Goal: Transaction & Acquisition: Purchase product/service

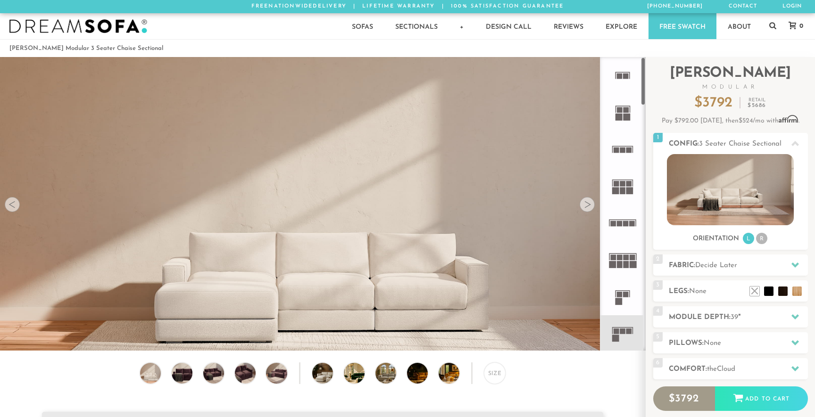
click at [592, 196] on img at bounding box center [322, 164] width 645 height 215
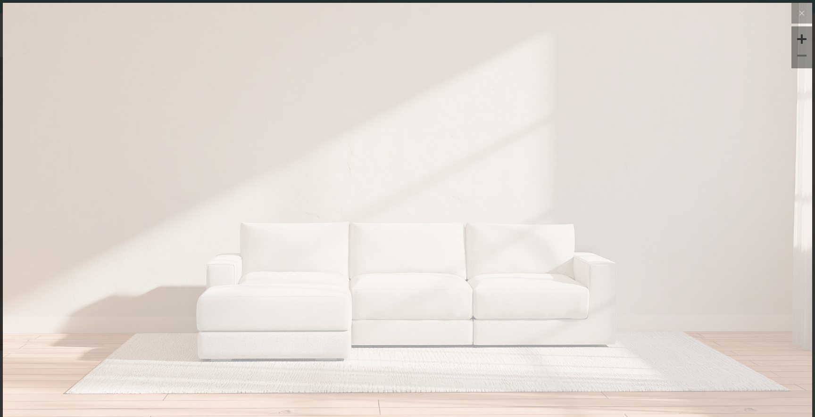
click at [589, 202] on img at bounding box center [407, 138] width 809 height 270
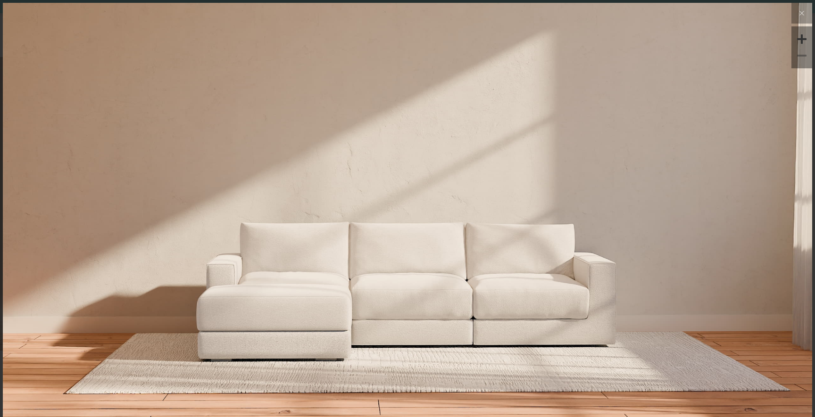
click at [560, 207] on img at bounding box center [407, 138] width 809 height 270
click at [802, 12] on icon at bounding box center [802, 13] width 4 height 4
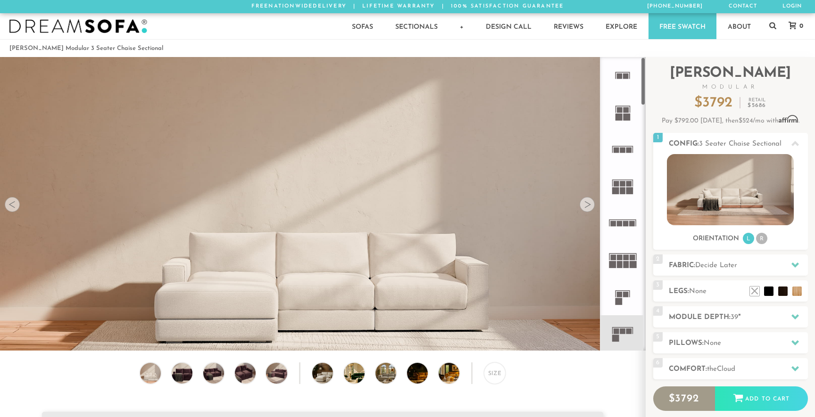
click at [588, 208] on div at bounding box center [587, 204] width 15 height 15
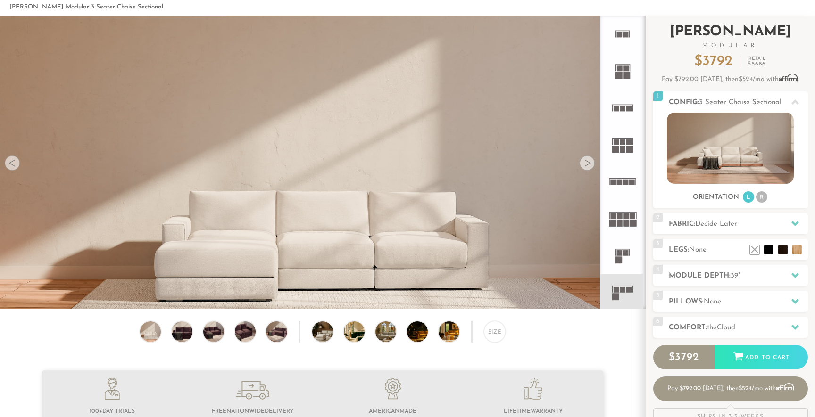
scroll to position [55, 0]
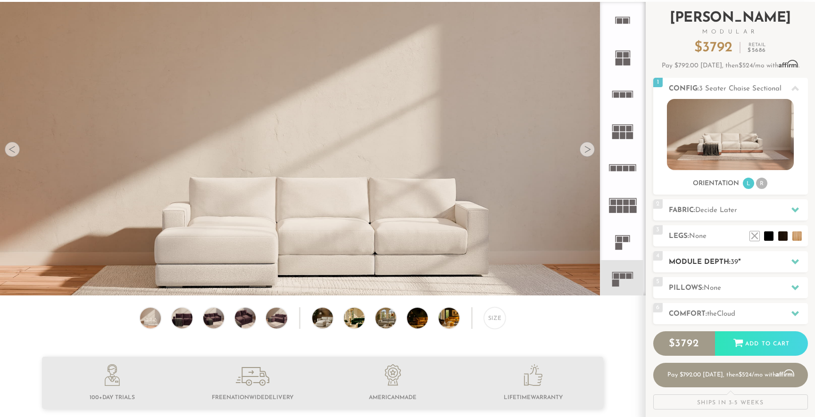
click at [725, 263] on h2 "Module Depth: 39 "" at bounding box center [738, 262] width 139 height 11
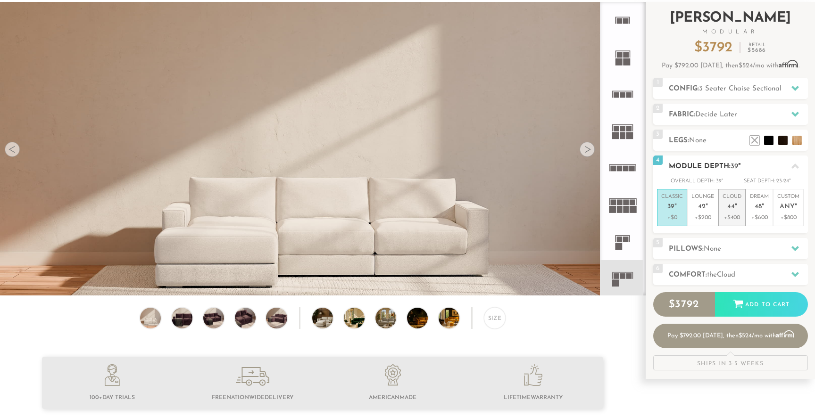
click at [728, 216] on p "+$400" at bounding box center [732, 218] width 19 height 8
click at [700, 214] on p "+$200" at bounding box center [702, 218] width 23 height 8
click at [749, 167] on h2 "Module Depth: 42 "" at bounding box center [738, 166] width 139 height 11
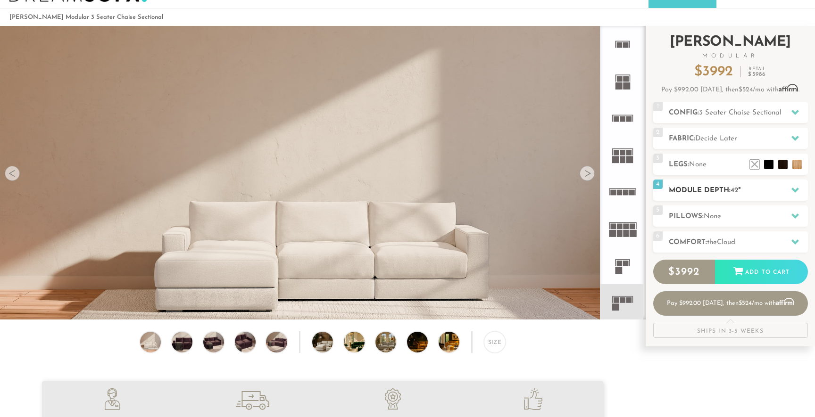
scroll to position [30, 0]
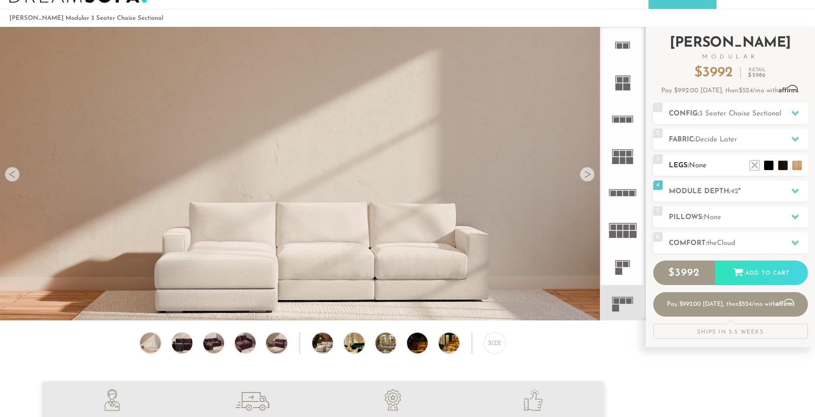
click at [724, 163] on h2 "Legs: None" at bounding box center [738, 165] width 139 height 11
click at [750, 99] on div "Introducing Landon Modular $ 3992 Retail $ 5986 $ 3992 Retail $ 5986 Pay $992.0…" at bounding box center [730, 65] width 155 height 76
click at [746, 108] on h2 "Config: 3 Seater Chaise Sectional" at bounding box center [738, 113] width 139 height 11
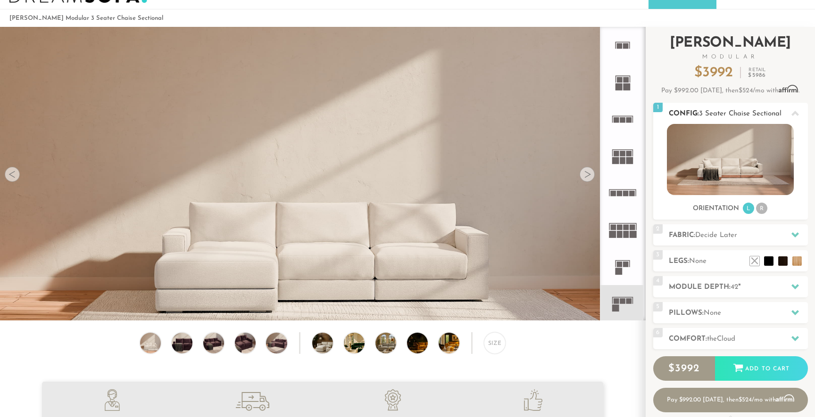
click at [758, 108] on h2 "Config: 3 Seater Chaise Sectional" at bounding box center [738, 113] width 139 height 11
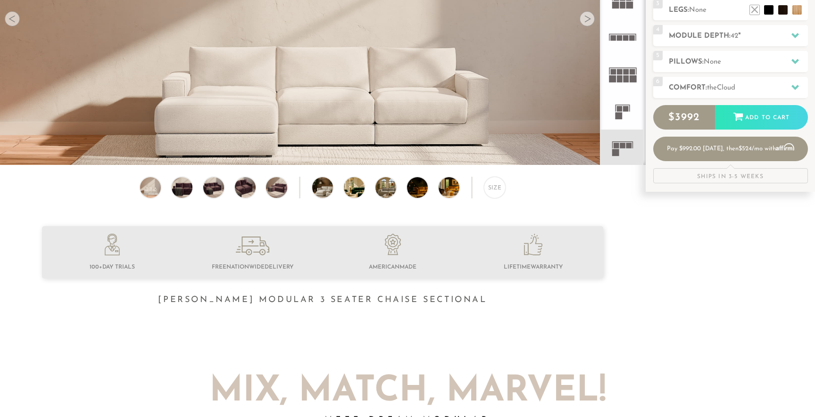
scroll to position [287, 0]
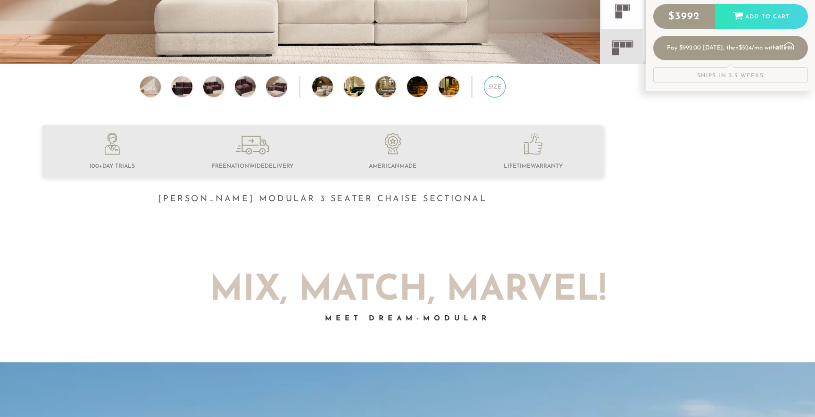
click at [500, 89] on div "Size" at bounding box center [495, 87] width 22 height 22
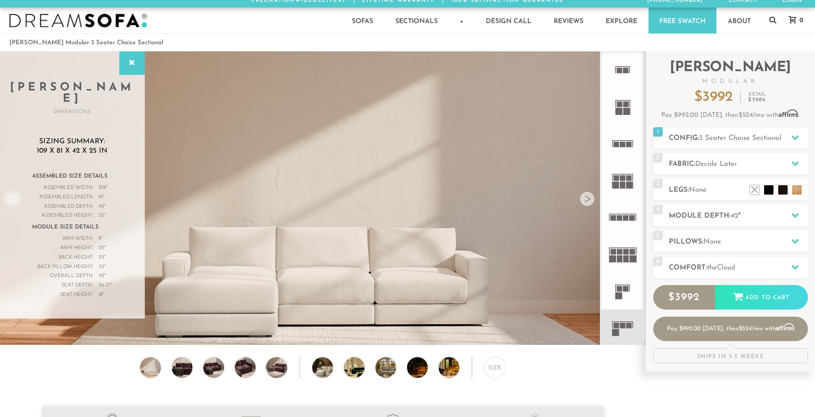
scroll to position [0, 0]
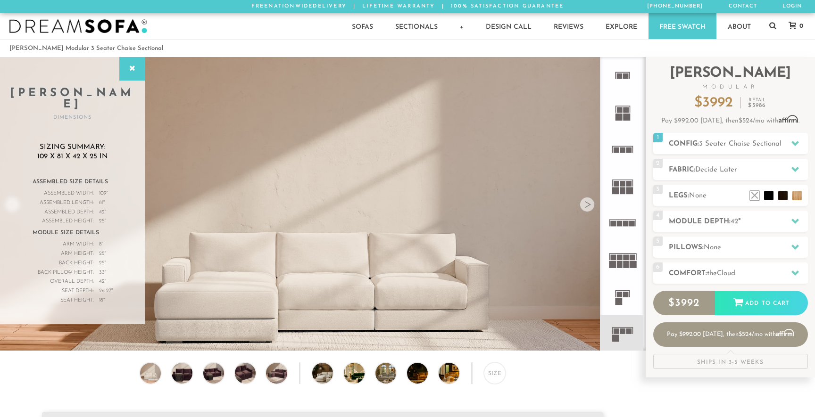
click at [99, 277] on span "42" at bounding box center [102, 281] width 6 height 9
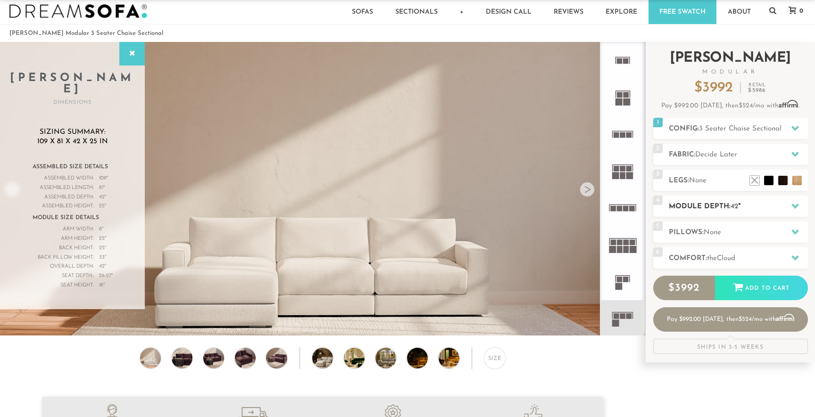
click at [755, 214] on div "4 Module Depth: 42 "" at bounding box center [730, 206] width 155 height 21
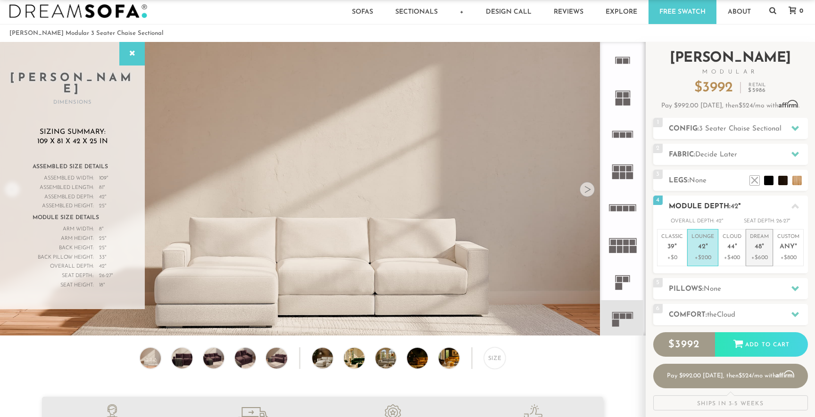
click at [758, 246] on span "48" at bounding box center [758, 247] width 7 height 8
click at [706, 245] on em """ at bounding box center [707, 247] width 2 height 8
click at [738, 245] on p "Cloud 44 "" at bounding box center [732, 243] width 19 height 20
click at [762, 251] on p "Dream 48 "" at bounding box center [759, 243] width 19 height 20
click at [732, 255] on p "+$400" at bounding box center [732, 258] width 19 height 8
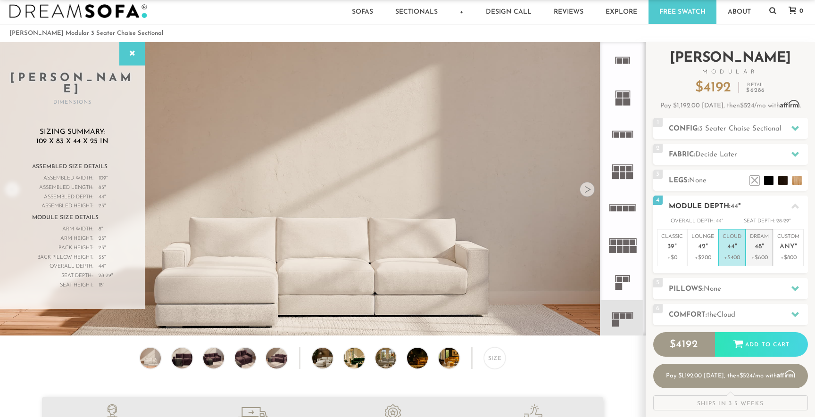
click at [756, 252] on p "Dream 48 "" at bounding box center [759, 243] width 19 height 20
click at [735, 255] on p "+$400" at bounding box center [732, 258] width 19 height 8
click at [758, 246] on span "48" at bounding box center [758, 247] width 7 height 8
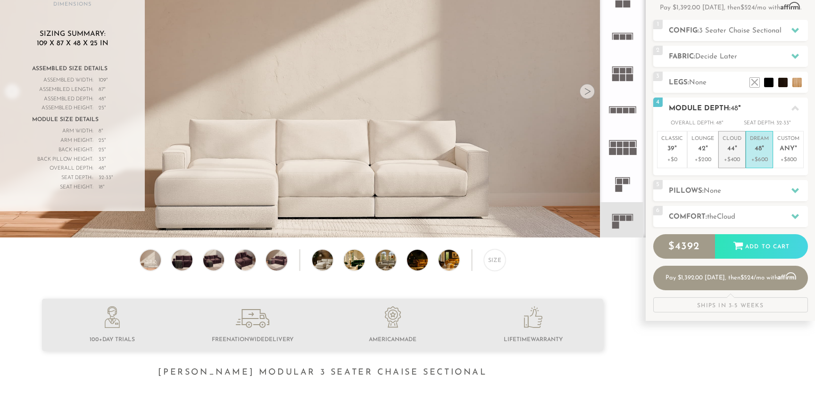
scroll to position [0, 0]
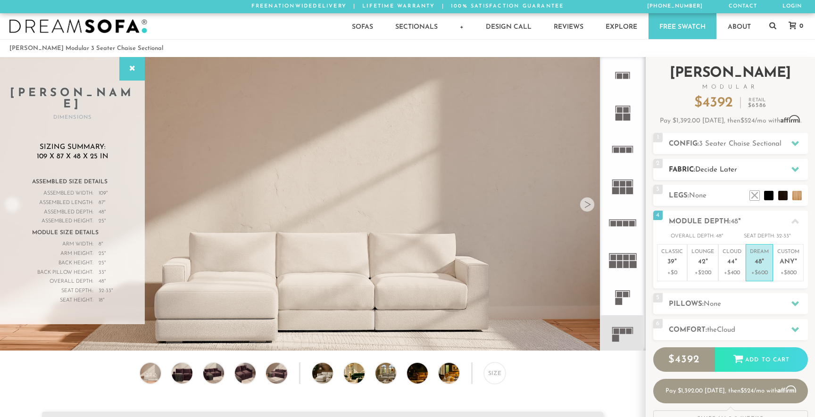
click at [755, 173] on h2 "Fabric: Decide Later" at bounding box center [738, 170] width 139 height 11
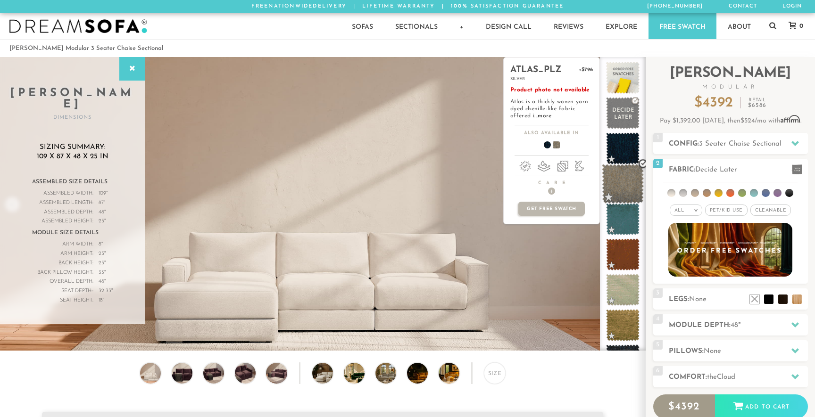
click at [623, 191] on span at bounding box center [623, 184] width 42 height 40
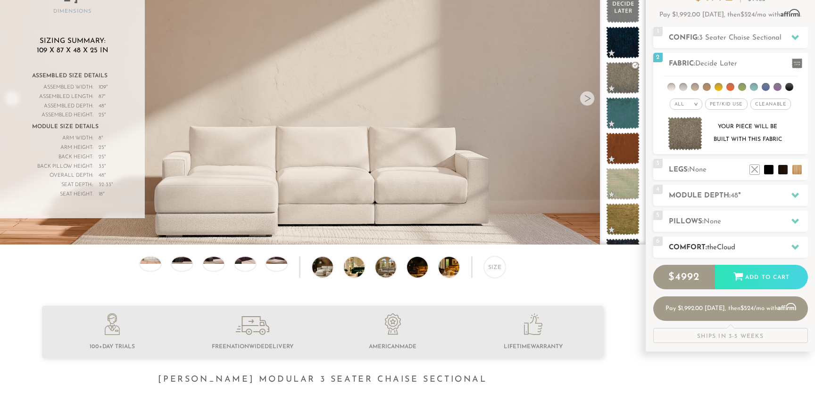
scroll to position [156, 0]
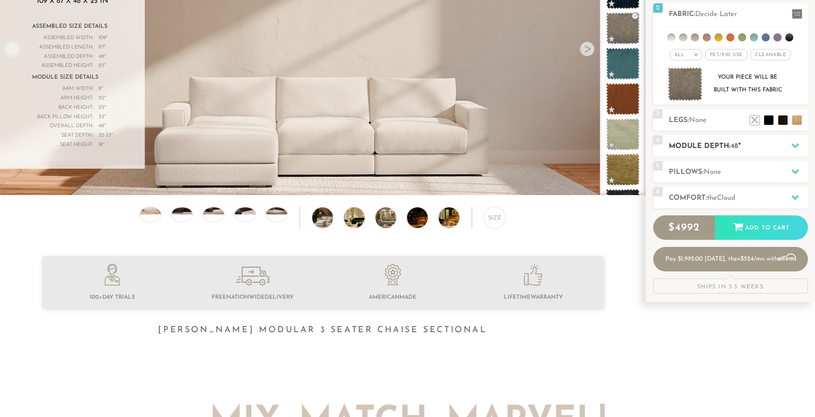
click at [742, 148] on h2 "Module Depth: 48 "" at bounding box center [738, 146] width 139 height 11
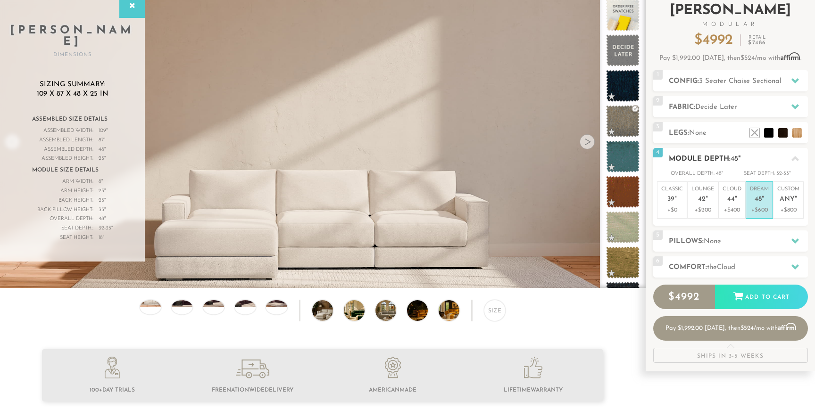
scroll to position [58, 0]
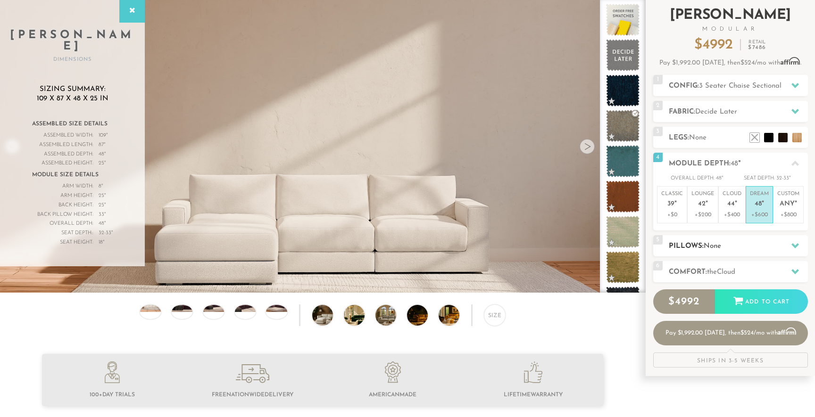
click at [696, 246] on h2 "Pillows: None" at bounding box center [738, 246] width 139 height 11
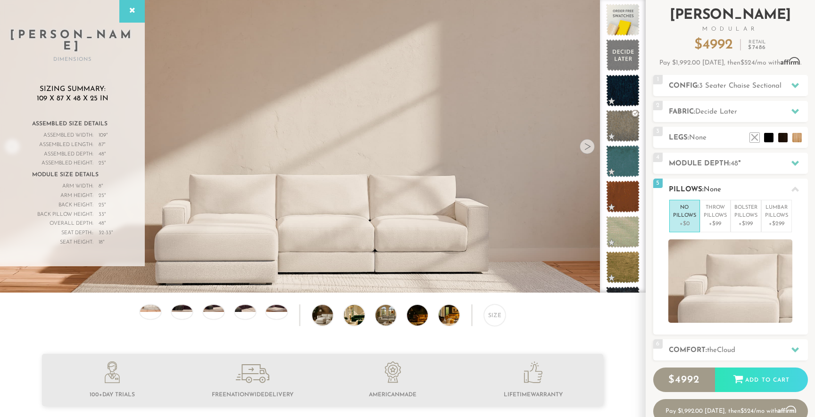
click at [708, 234] on div "No Pillows +$0 Throw Pillows +$99 Bolster Pillows +$199 Lumbar Pillows +$299" at bounding box center [730, 261] width 155 height 123
click at [713, 225] on p "+$99" at bounding box center [715, 224] width 23 height 8
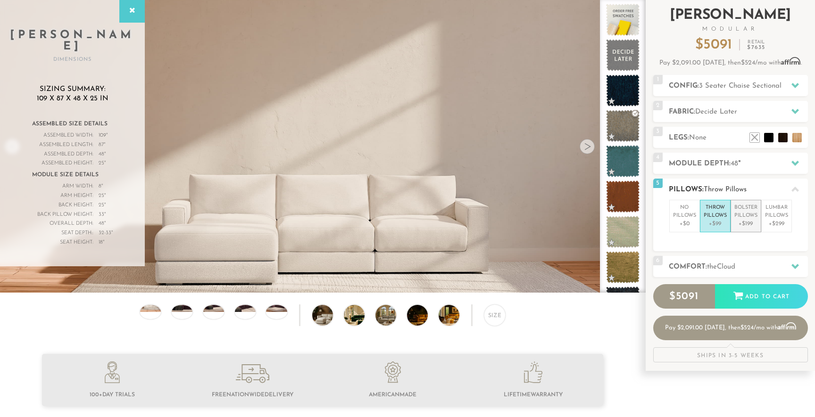
click at [748, 215] on p "Bolster Pillows" at bounding box center [745, 212] width 23 height 16
click at [774, 219] on p "Lumbar Pillows" at bounding box center [776, 212] width 23 height 16
click at [677, 216] on p "No Pillows" at bounding box center [684, 212] width 23 height 16
click at [720, 185] on h2 "Pillows: None" at bounding box center [738, 189] width 139 height 11
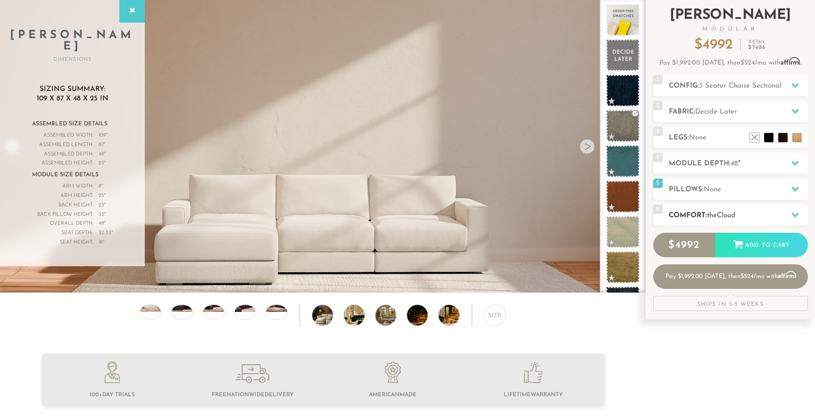
click at [713, 217] on span "the" at bounding box center [712, 215] width 10 height 7
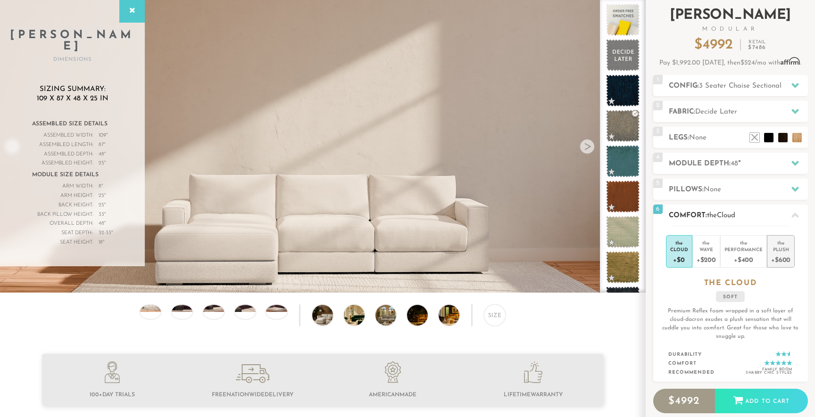
click at [778, 248] on div "Plush" at bounding box center [780, 249] width 19 height 7
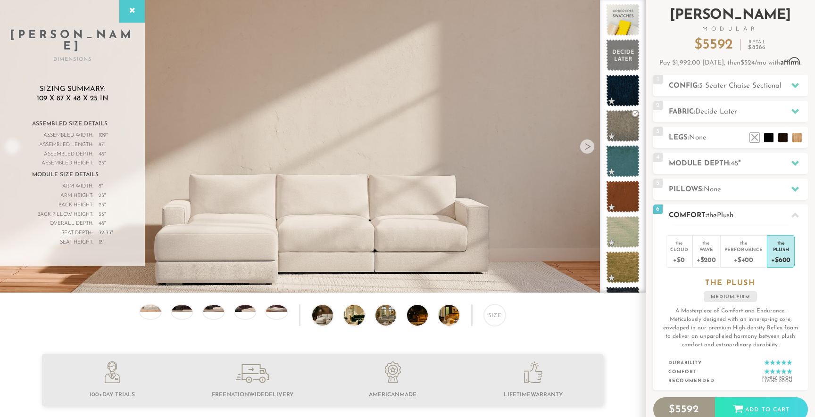
click at [758, 215] on h2 "Comfort: the Plush" at bounding box center [738, 215] width 139 height 11
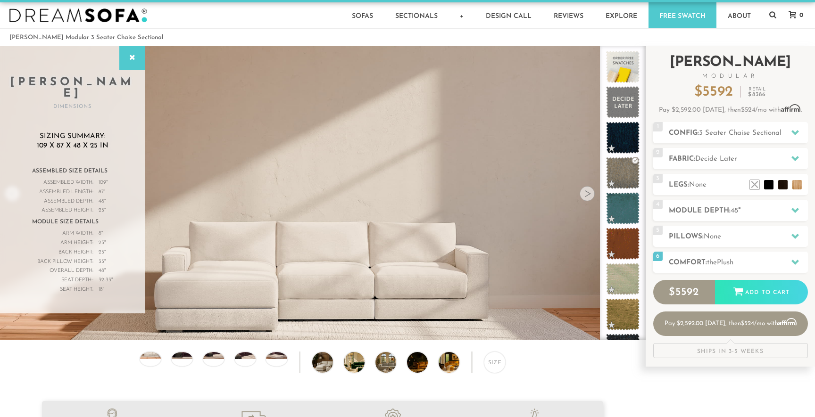
scroll to position [10, 0]
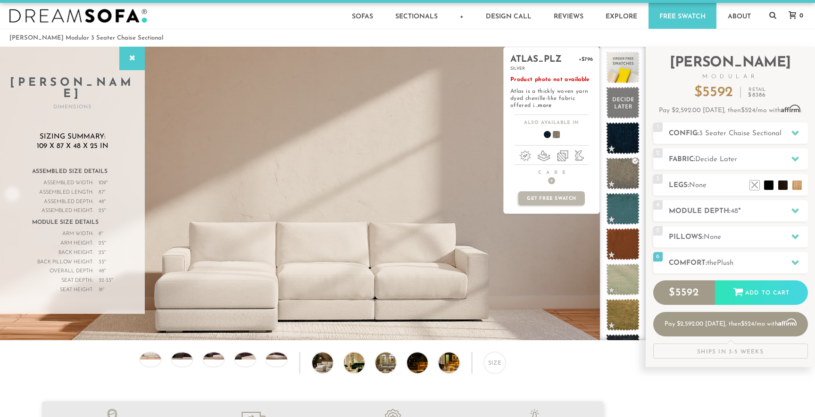
click at [511, 260] on div "atlas_plz +$796 silver Product photo not available Atlas is a thickly woven yar…" at bounding box center [551, 194] width 97 height 294
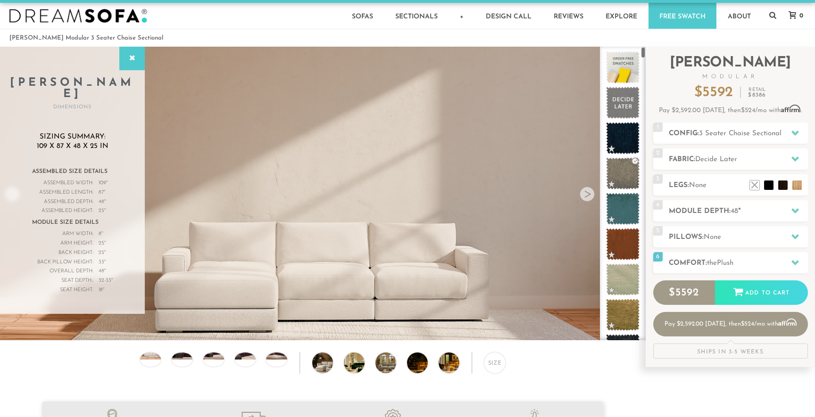
click at [585, 189] on div at bounding box center [587, 194] width 15 height 15
click at [465, 201] on img at bounding box center [322, 154] width 645 height 215
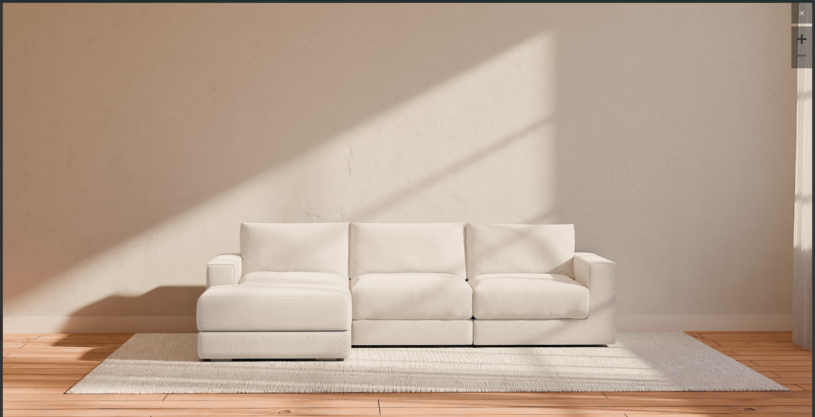
click at [807, 12] on icon at bounding box center [801, 13] width 11 height 11
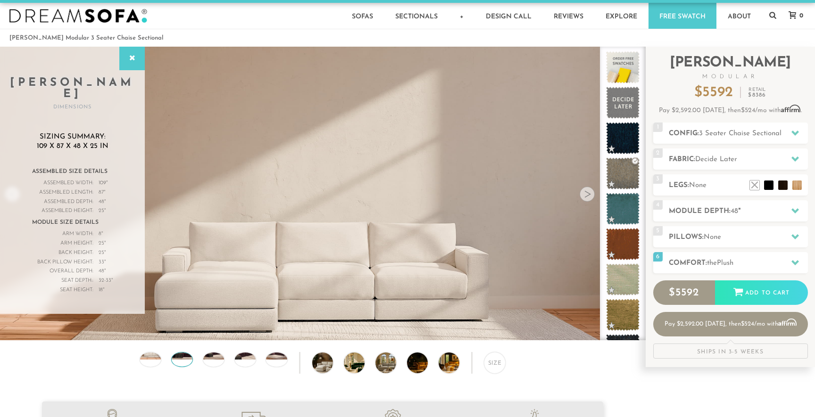
click at [182, 362] on div at bounding box center [182, 359] width 22 height 15
click at [210, 358] on img at bounding box center [213, 353] width 25 height 14
click at [314, 361] on img at bounding box center [330, 363] width 37 height 21
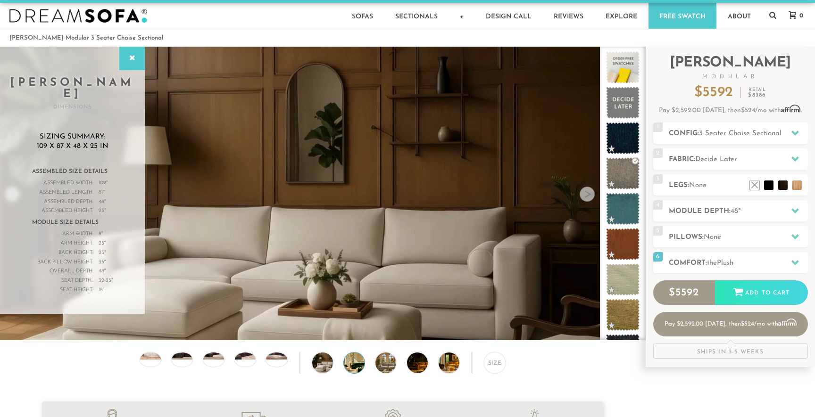
click at [357, 363] on img at bounding box center [362, 363] width 37 height 21
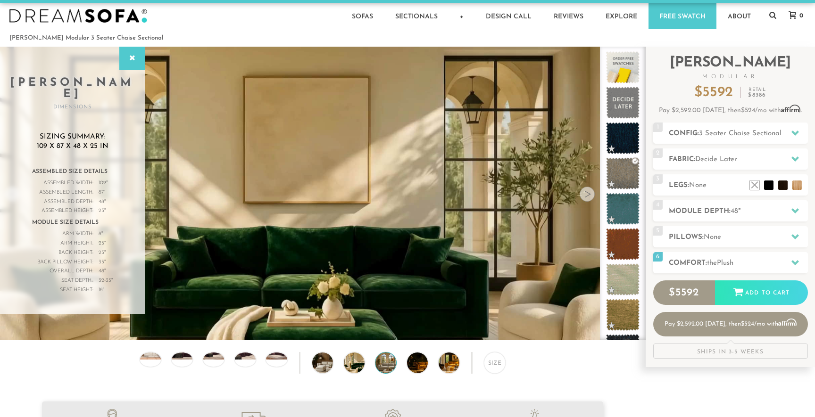
click at [385, 367] on img at bounding box center [393, 363] width 37 height 21
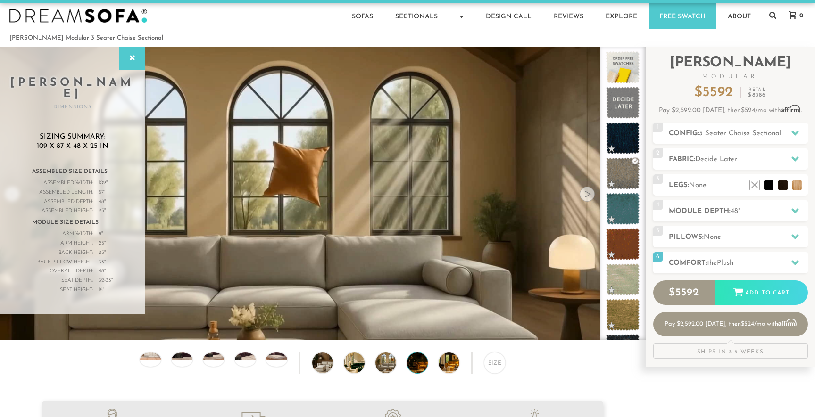
click at [420, 370] on img at bounding box center [425, 363] width 37 height 21
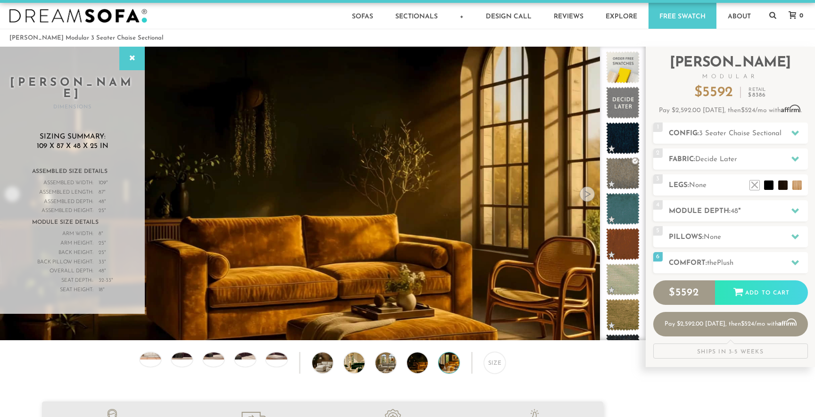
click at [450, 368] on img at bounding box center [457, 363] width 37 height 21
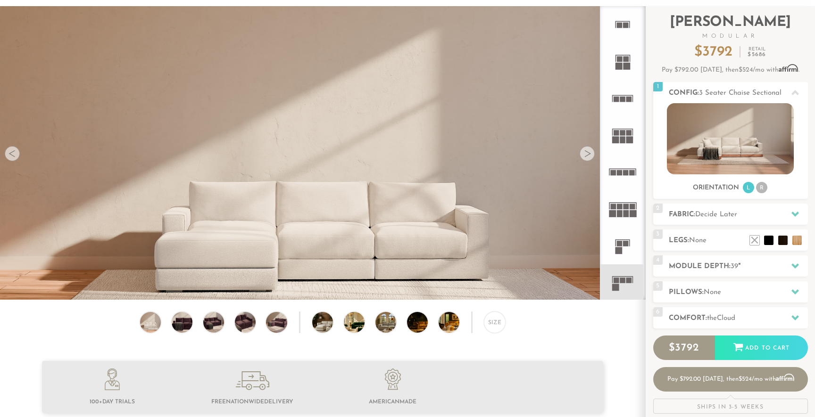
scroll to position [69, 0]
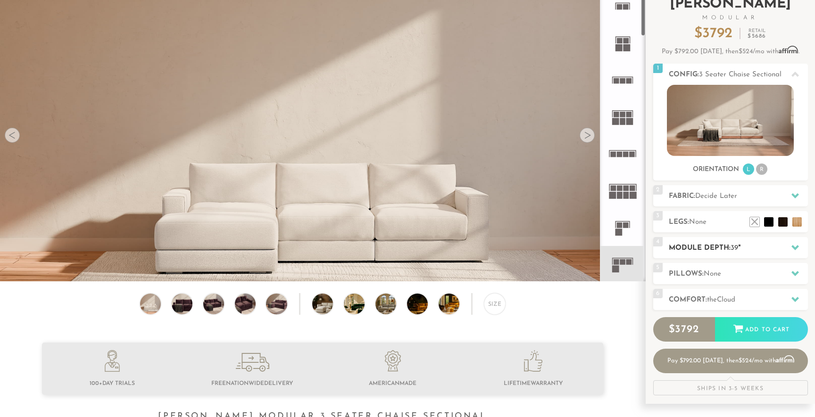
click at [703, 247] on h2 "Module Depth: 39 "" at bounding box center [738, 248] width 139 height 11
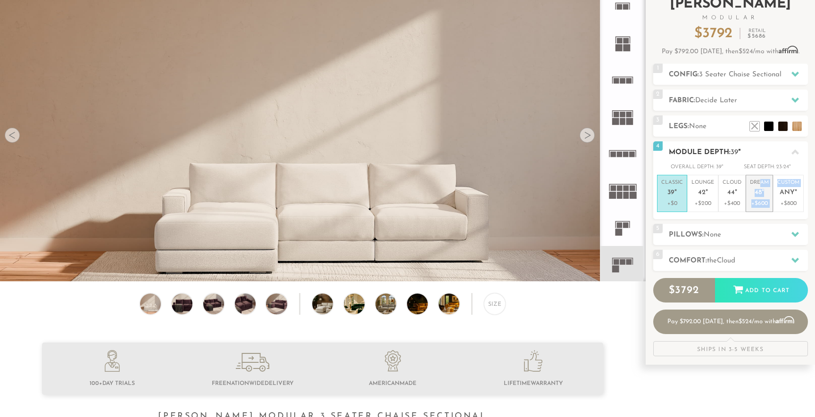
drag, startPoint x: 782, startPoint y: 188, endPoint x: 759, endPoint y: 186, distance: 23.6
click at [759, 186] on ul "Classic 39 " +$0 Lounge 42 " +$200 Cloud 44 " +$400 Dream 48 " +$600 Custom Any…" at bounding box center [730, 193] width 147 height 37
click at [759, 186] on p "Dream 48 "" at bounding box center [759, 189] width 19 height 20
click at [745, 226] on div "5 Pillows: None" at bounding box center [730, 234] width 155 height 21
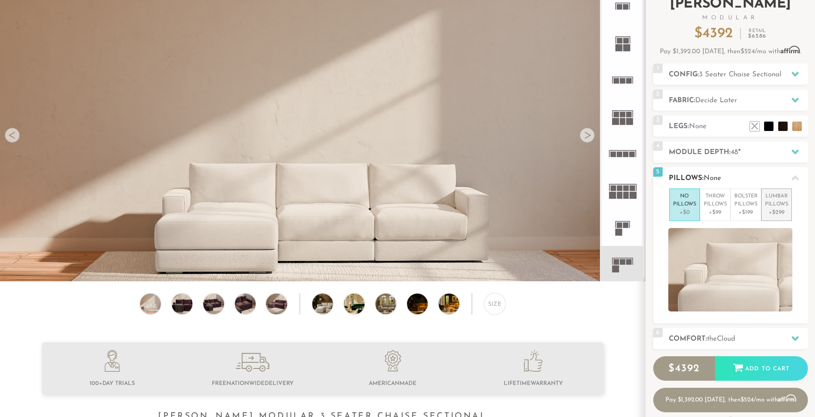
click at [774, 203] on p "Lumbar Pillows" at bounding box center [776, 201] width 23 height 16
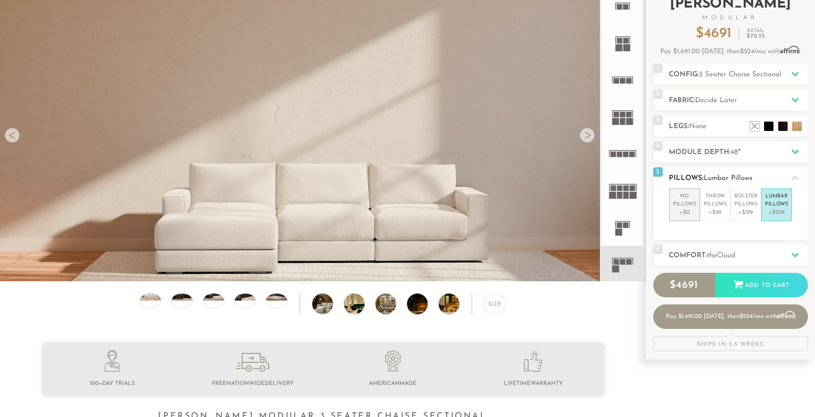
click at [676, 207] on p "No Pillows" at bounding box center [684, 201] width 23 height 16
click at [740, 178] on h2 "Pillows: None" at bounding box center [738, 178] width 139 height 11
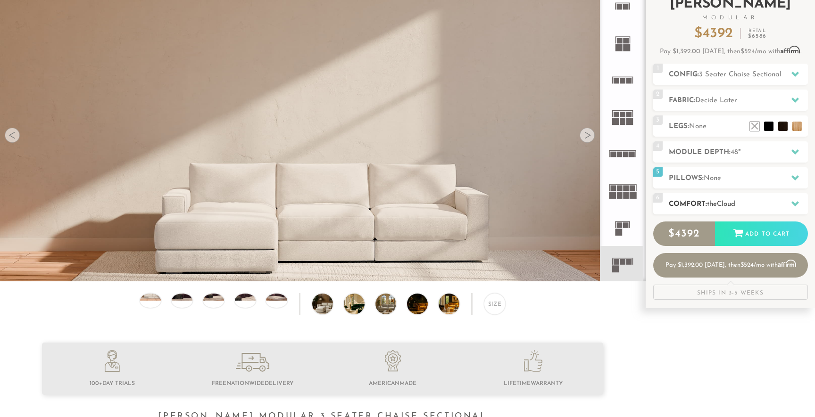
click at [723, 199] on h2 "Comfort: the Cloud" at bounding box center [738, 204] width 139 height 11
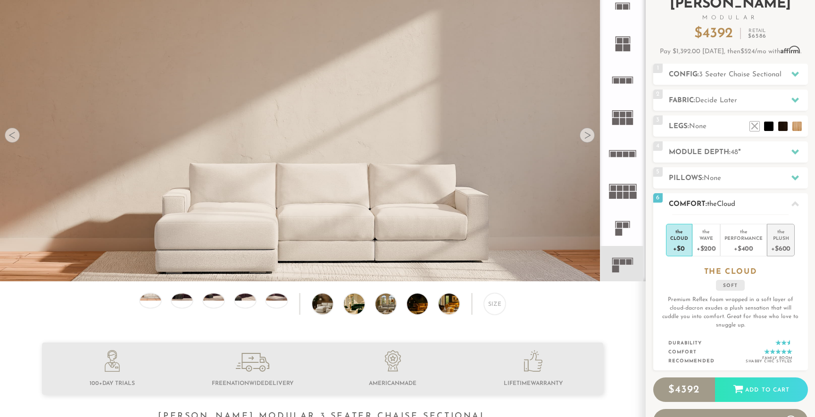
click at [782, 228] on div "the" at bounding box center [780, 229] width 19 height 9
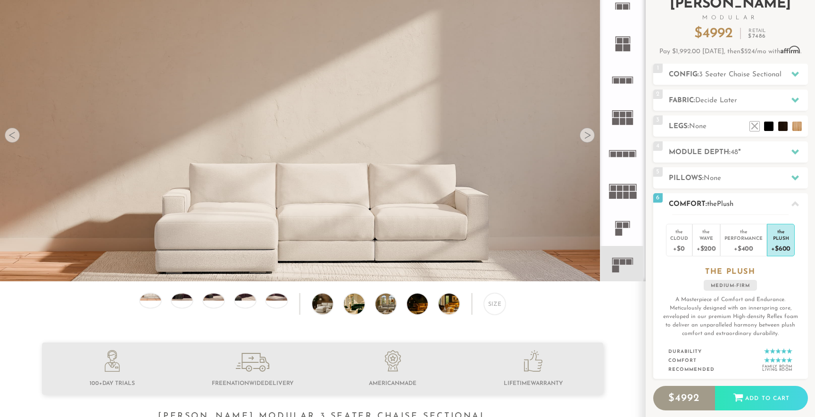
click at [781, 201] on h2 "Comfort: the Plush" at bounding box center [738, 204] width 139 height 11
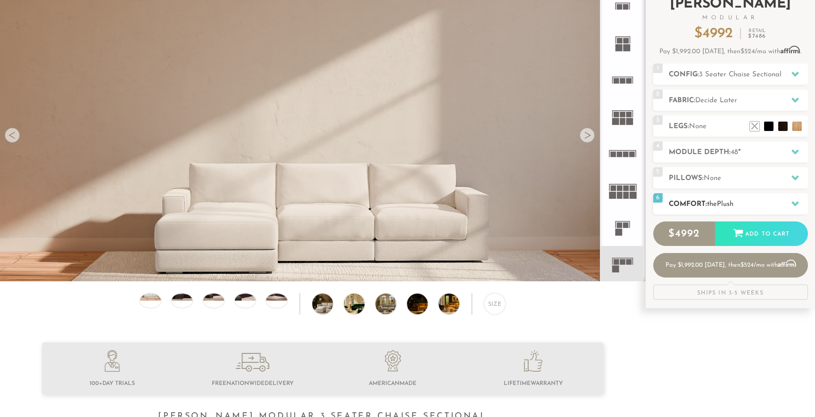
click at [781, 202] on h2 "Comfort: the Plush" at bounding box center [738, 204] width 139 height 11
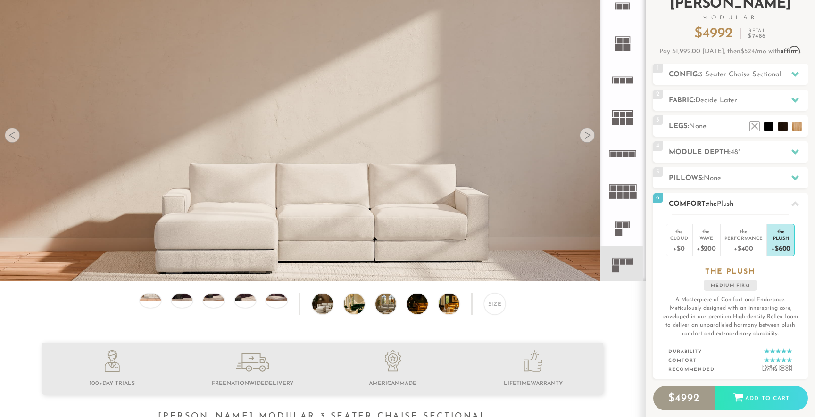
click at [781, 202] on h2 "Comfort: the Plush" at bounding box center [738, 204] width 139 height 11
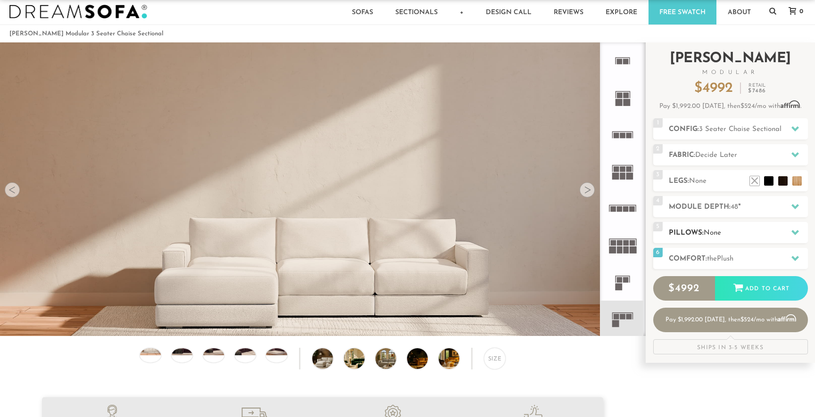
scroll to position [0, 0]
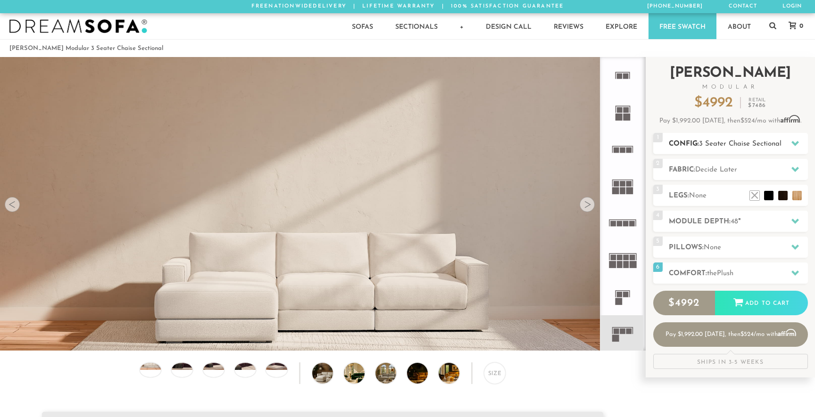
click at [748, 145] on span "3 Seater Chaise Sectional" at bounding box center [740, 144] width 83 height 7
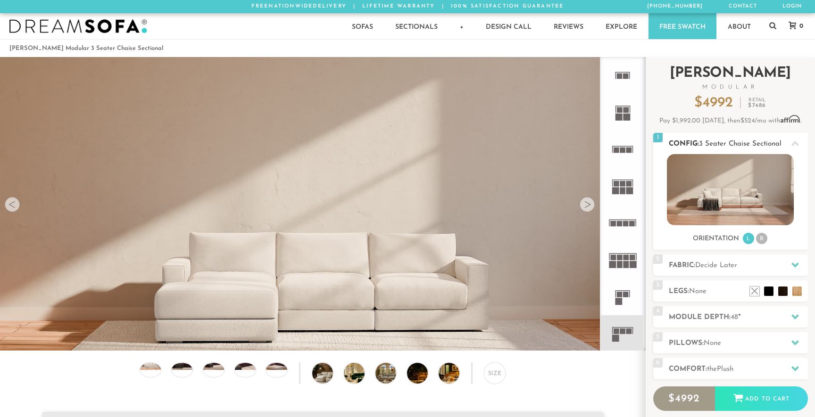
click at [751, 139] on h2 "Config: 3 Seater Chaise Sectional" at bounding box center [738, 144] width 139 height 11
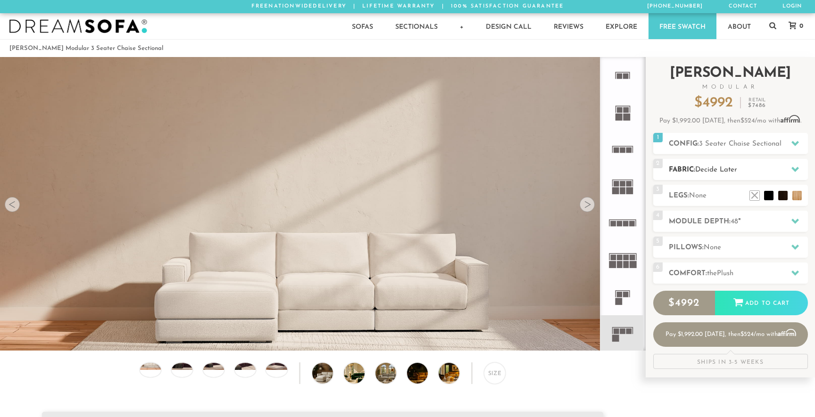
click at [724, 169] on span "Decide Later" at bounding box center [716, 169] width 42 height 7
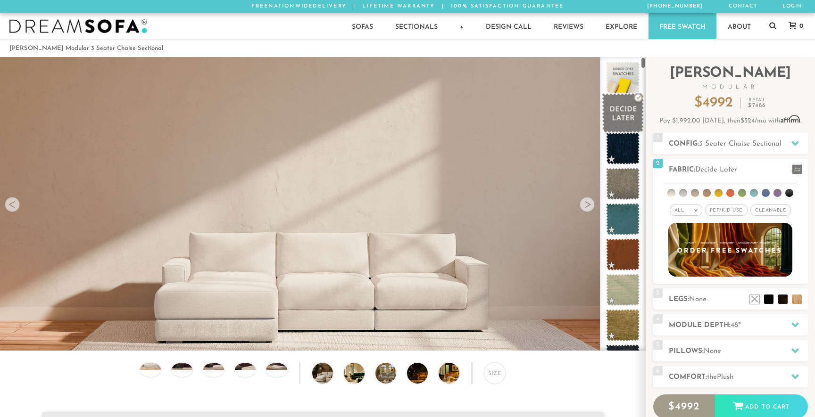
click at [619, 113] on span at bounding box center [623, 113] width 42 height 40
click at [667, 27] on link "Free Swatch" at bounding box center [683, 26] width 68 height 26
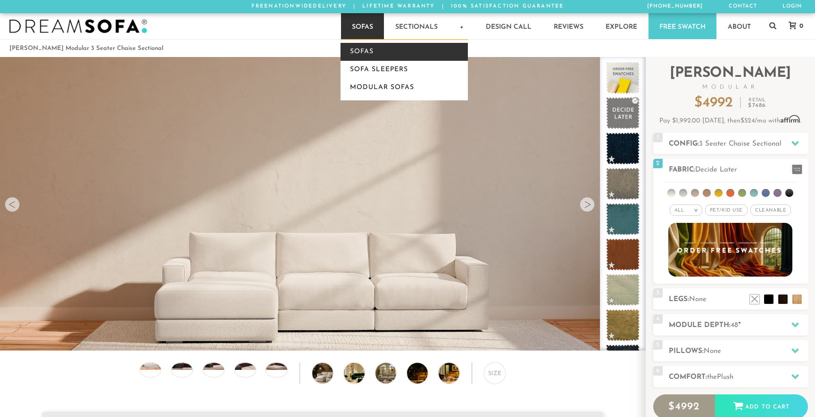
click at [365, 49] on link "Sofas" at bounding box center [404, 52] width 127 height 18
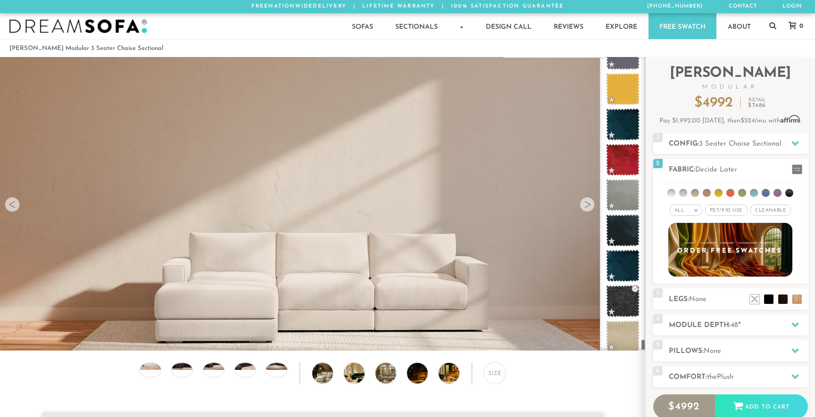
scroll to position [7459, 0]
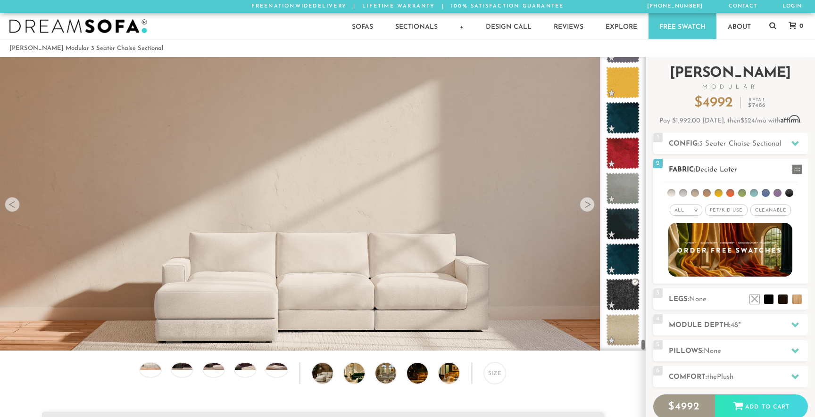
click at [687, 208] on div "All >" at bounding box center [686, 210] width 33 height 11
click at [684, 284] on li "Luxury" at bounding box center [686, 289] width 33 height 13
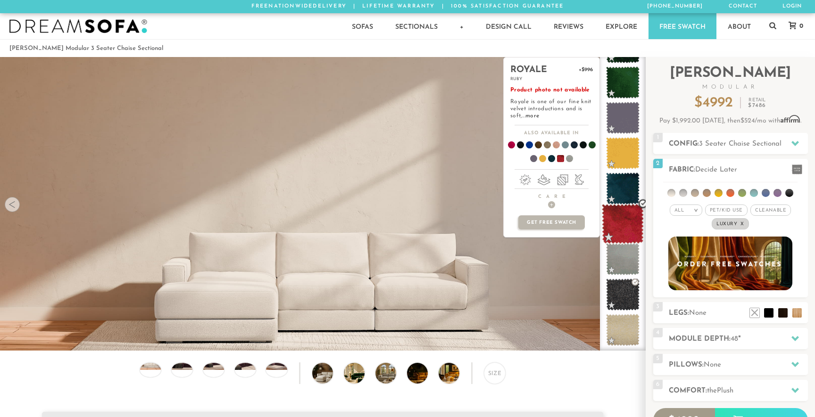
click at [629, 232] on span at bounding box center [623, 224] width 42 height 40
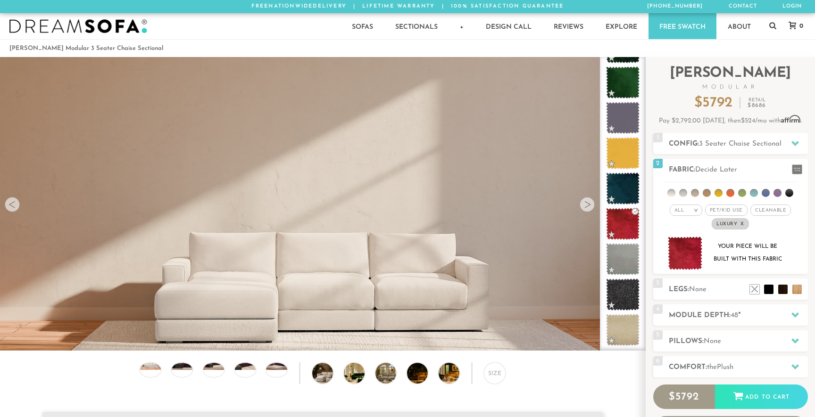
click at [688, 23] on link "Free Swatch" at bounding box center [683, 26] width 68 height 26
click at [701, 241] on img at bounding box center [685, 253] width 35 height 33
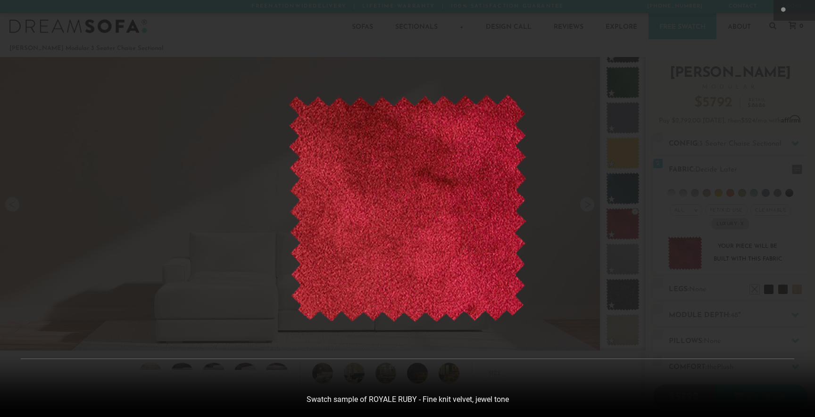
click at [653, 234] on div at bounding box center [407, 208] width 815 height 417
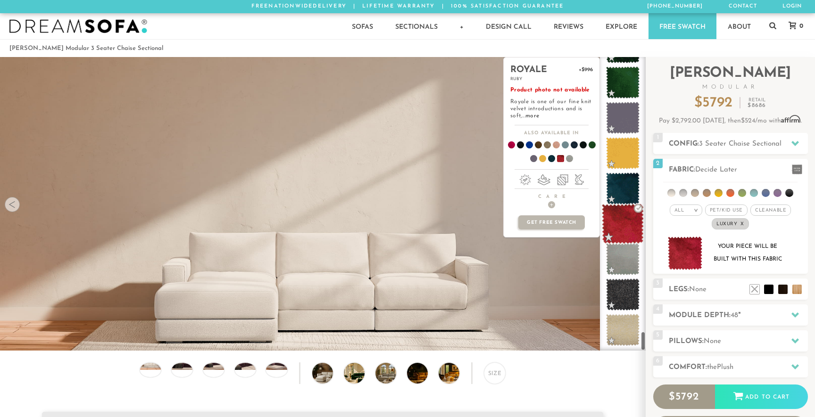
click at [625, 215] on span at bounding box center [623, 224] width 42 height 40
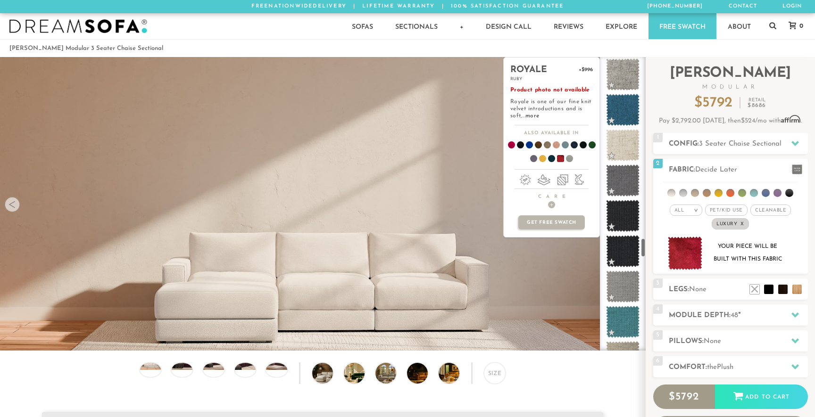
drag, startPoint x: 624, startPoint y: 218, endPoint x: 641, endPoint y: 48, distance: 171.1
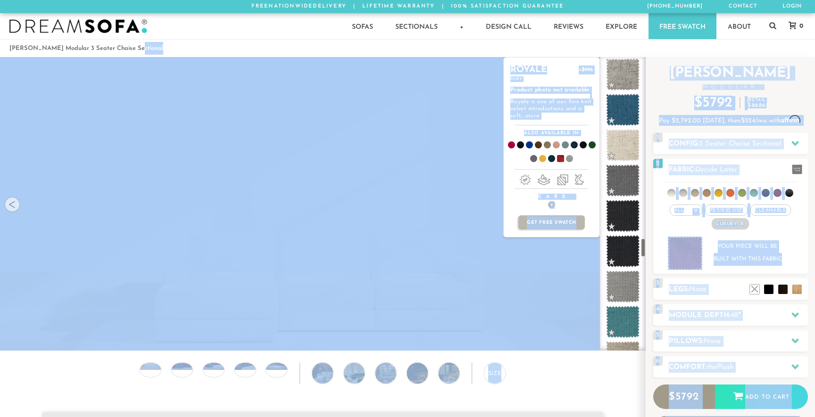
scroll to position [2678, 0]
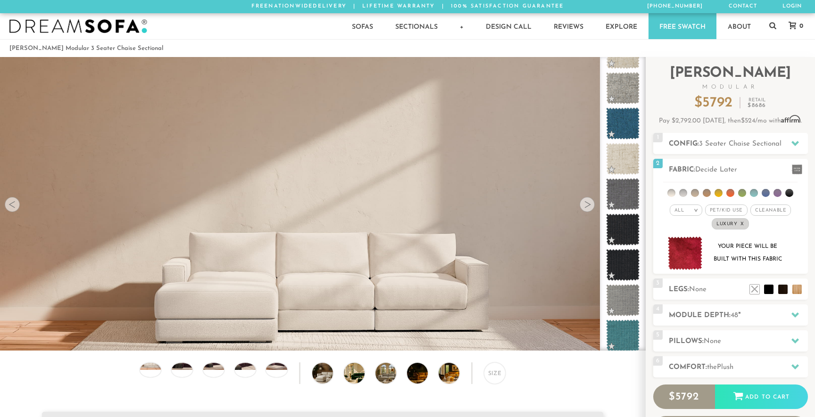
click at [690, 54] on ol "Landon Modular 3 Seater Chaise Sectional" at bounding box center [407, 48] width 796 height 13
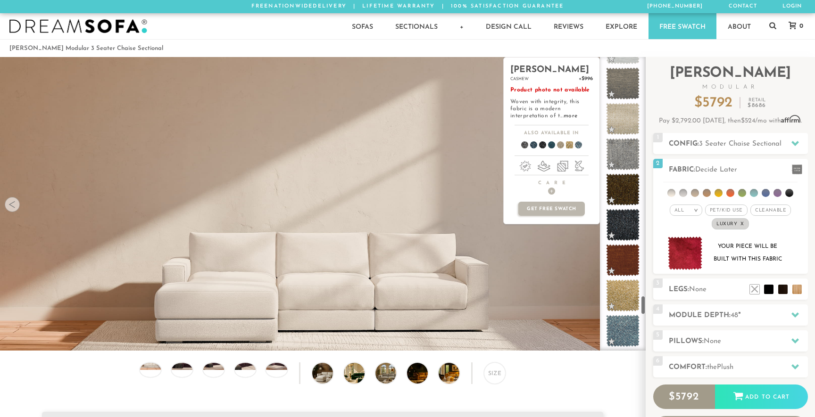
scroll to position [3538, 0]
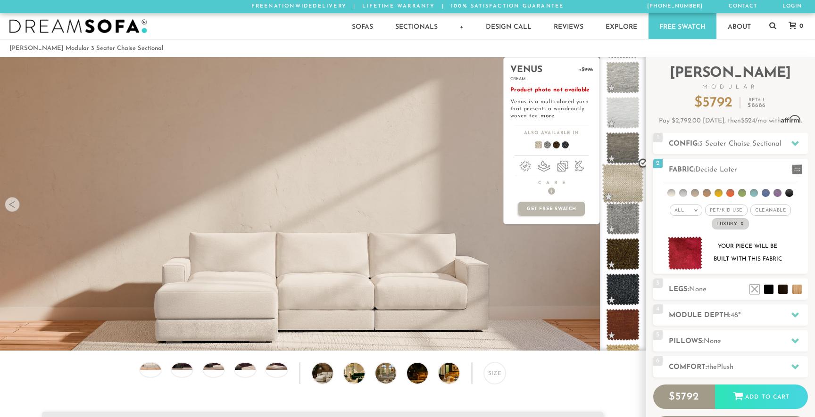
click at [614, 183] on span at bounding box center [623, 184] width 42 height 40
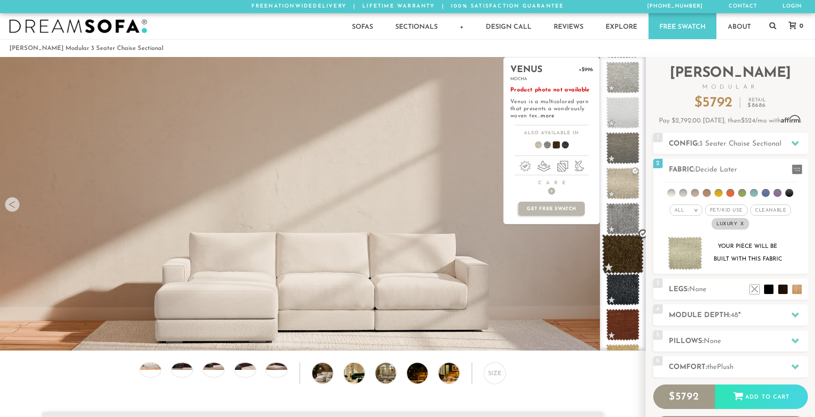
click at [619, 254] on span at bounding box center [623, 254] width 42 height 40
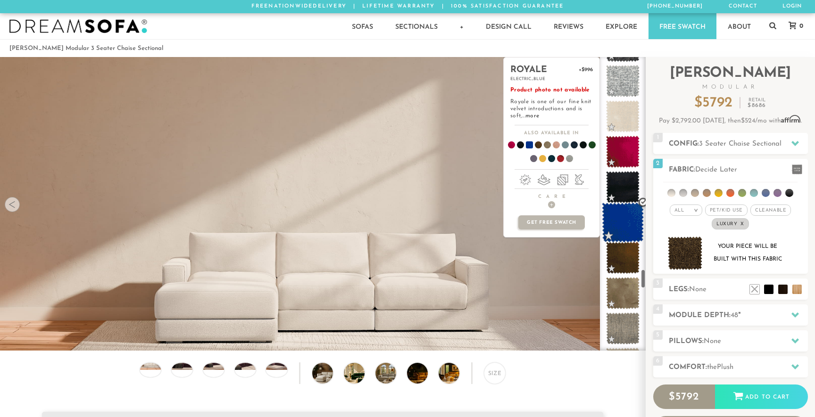
scroll to position [3243, 0]
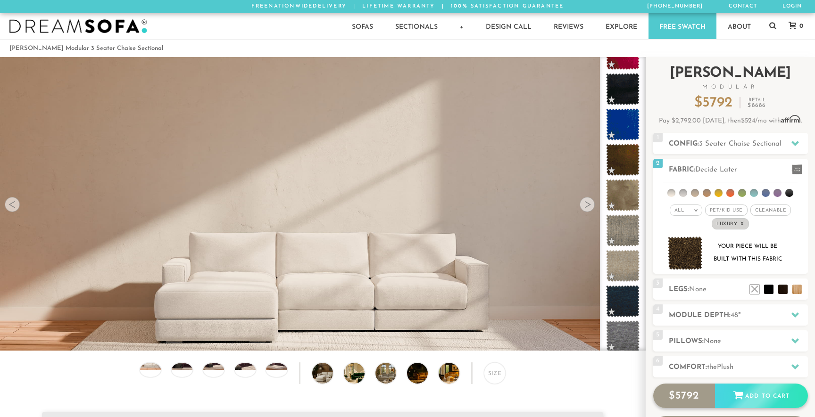
click at [743, 398] on div "Add to Cart" at bounding box center [761, 396] width 93 height 25
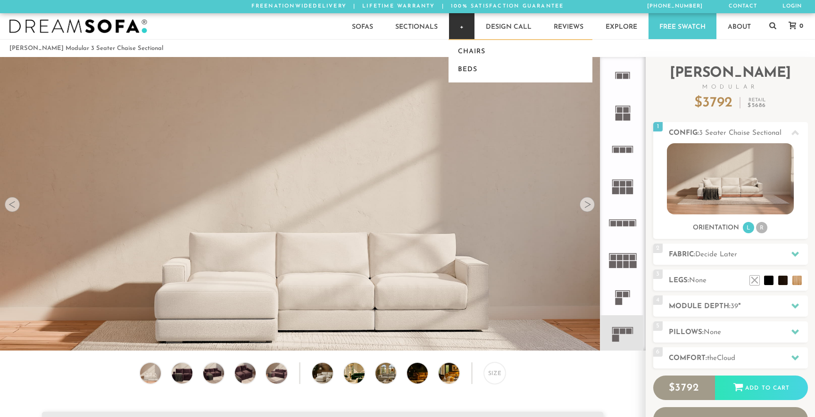
scroll to position [10769, 815]
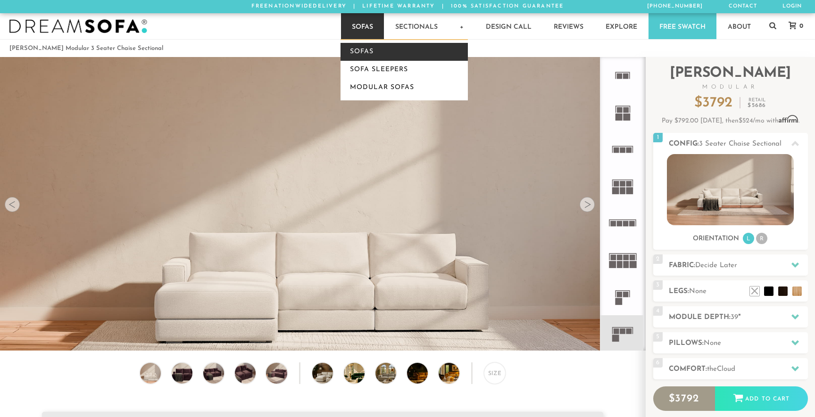
click at [361, 48] on link "Sofas" at bounding box center [404, 52] width 127 height 18
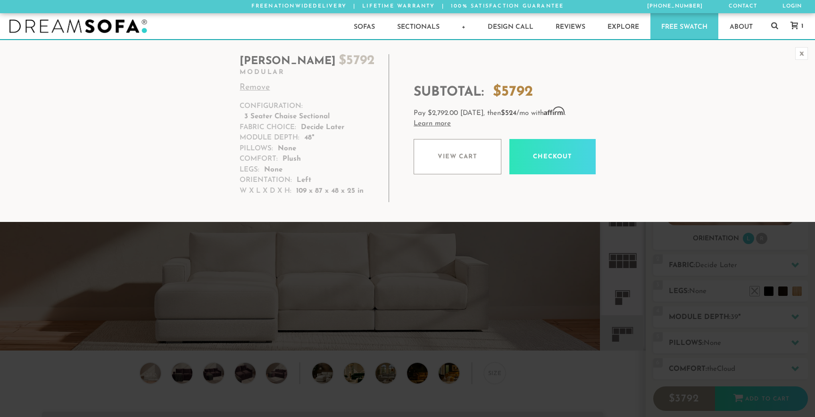
click at [570, 151] on link "Checkout" at bounding box center [552, 156] width 86 height 35
click at [483, 212] on div "x Landon $ 5792 Modular Remove Configuration: 3 Seater Chaise Sectional Fabric …" at bounding box center [407, 130] width 815 height 183
click at [803, 50] on div "x" at bounding box center [801, 53] width 13 height 13
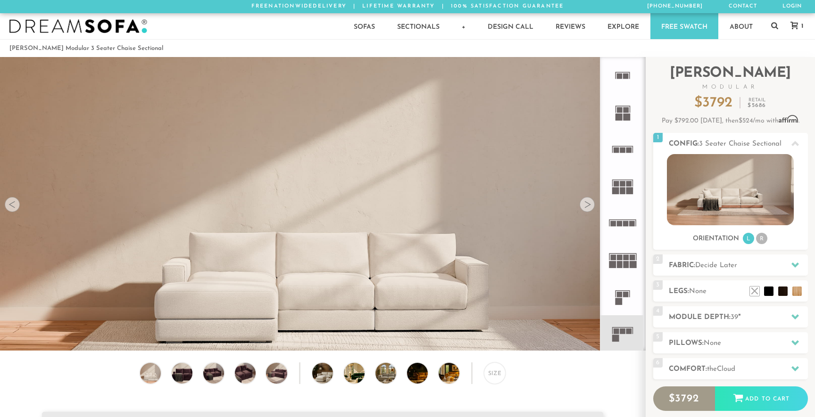
click at [795, 25] on icon at bounding box center [794, 26] width 8 height 8
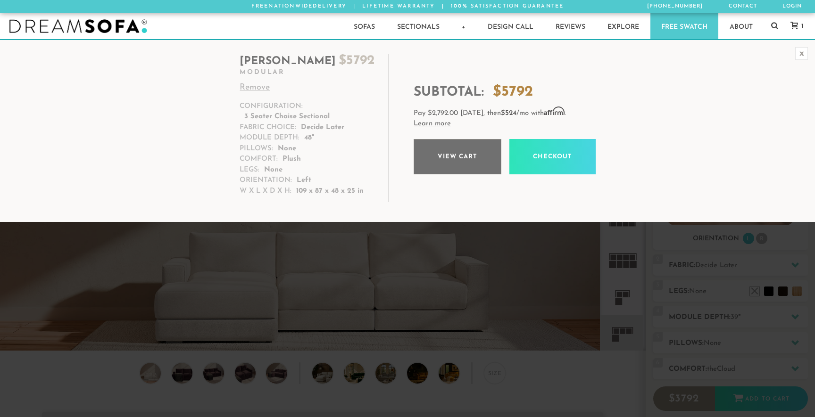
click at [458, 166] on link "View cart" at bounding box center [458, 156] width 88 height 35
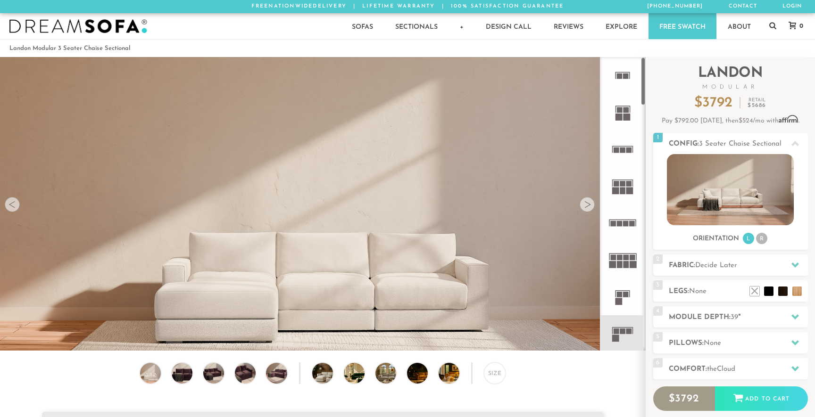
click at [589, 201] on div at bounding box center [587, 204] width 15 height 15
click at [584, 204] on div at bounding box center [587, 204] width 15 height 15
